Goal: Entertainment & Leisure: Consume media (video, audio)

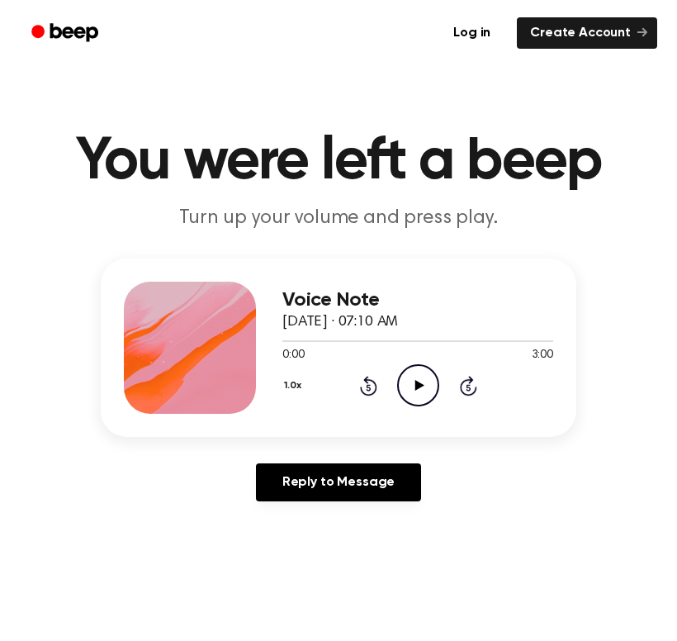
click at [411, 386] on icon "Play Audio" at bounding box center [418, 385] width 42 height 42
drag, startPoint x: 302, startPoint y: 341, endPoint x: 293, endPoint y: 343, distance: 9.4
click at [293, 343] on span at bounding box center [299, 340] width 13 height 13
drag, startPoint x: 297, startPoint y: 341, endPoint x: 263, endPoint y: 350, distance: 35.0
click at [263, 350] on div "Voice Note [DATE] · 07:10 AM 0:11 3:00 Your browser does not support the [objec…" at bounding box center [339, 347] width 476 height 178
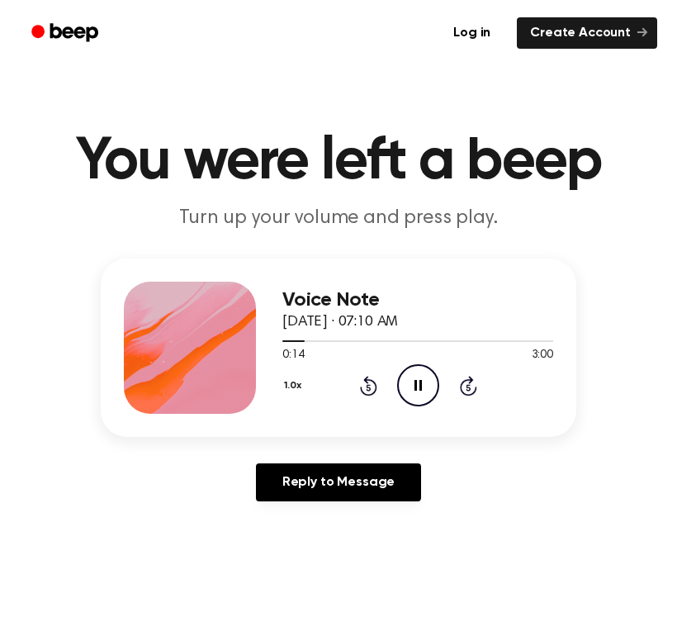
click at [433, 383] on icon "Pause Audio" at bounding box center [418, 385] width 42 height 42
click at [362, 384] on icon "Rewind 5 seconds" at bounding box center [368, 385] width 18 height 21
click at [423, 387] on icon "Play Audio" at bounding box center [418, 385] width 42 height 42
